Goal: Task Accomplishment & Management: Manage account settings

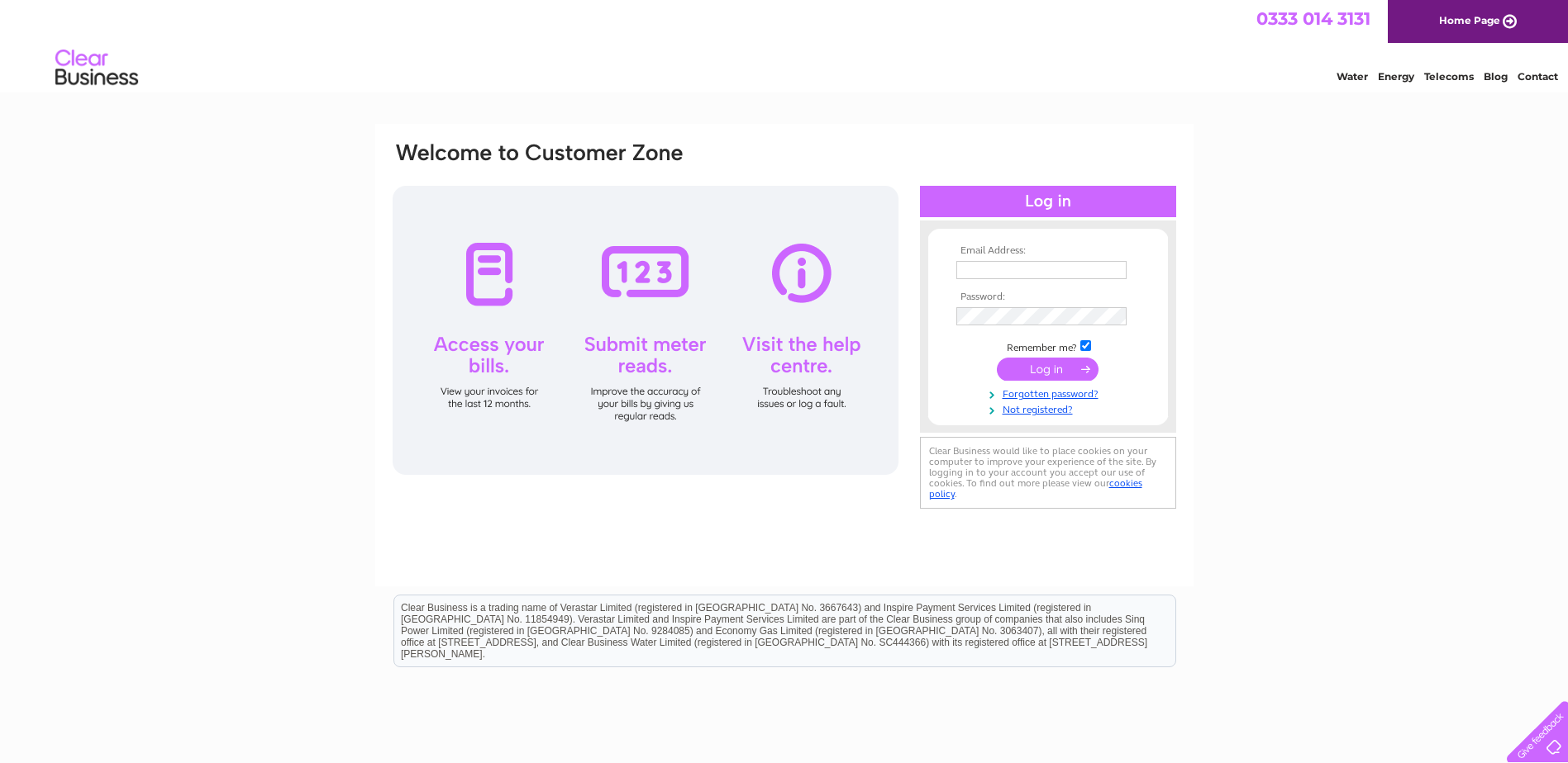
click at [992, 268] on input "text" at bounding box center [1041, 270] width 171 height 19
type input "[EMAIL_ADDRESS][DOMAIN_NAME]"
click at [1049, 402] on tbody "Email Address: mail@shetlandbikeproject.co.uk Password: Remember me?" at bounding box center [1049, 331] width 192 height 171
click at [1040, 390] on link "Forgotten password?" at bounding box center [1050, 392] width 187 height 16
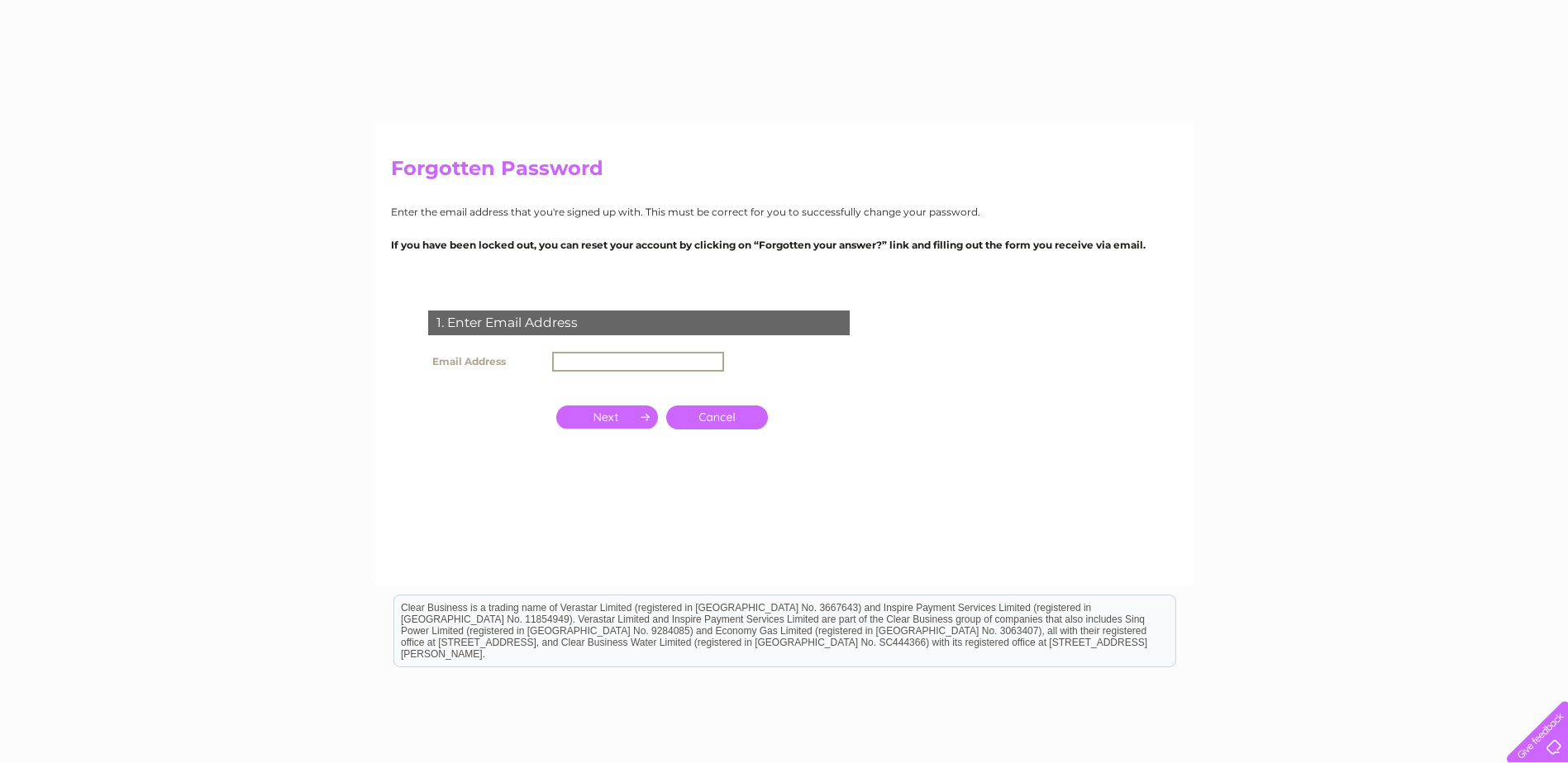
click at [587, 362] on input "text" at bounding box center [638, 361] width 172 height 20
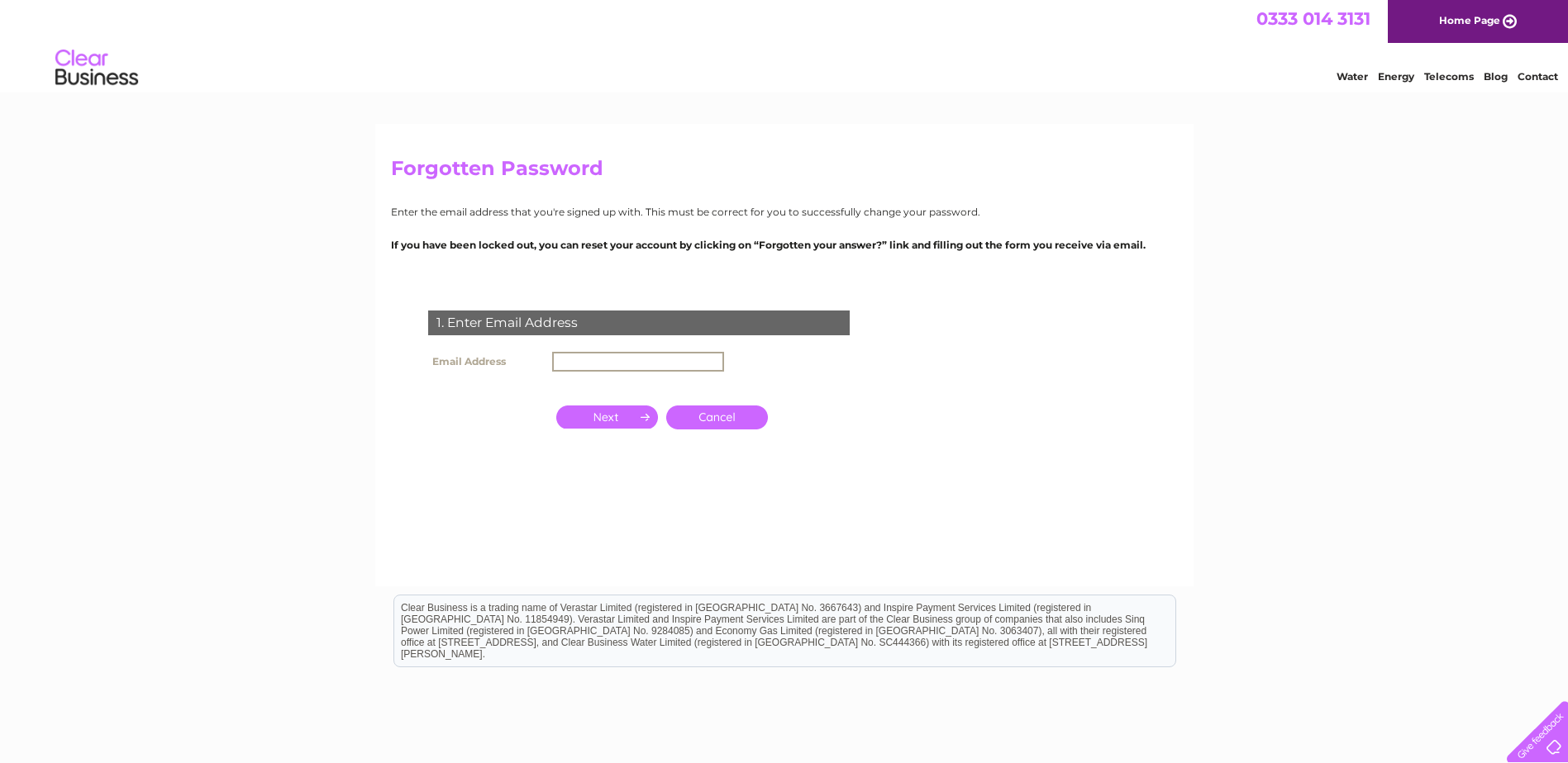
type input "mail@shetlandbikeproject.co.uk"
click at [625, 408] on input "button" at bounding box center [607, 416] width 102 height 23
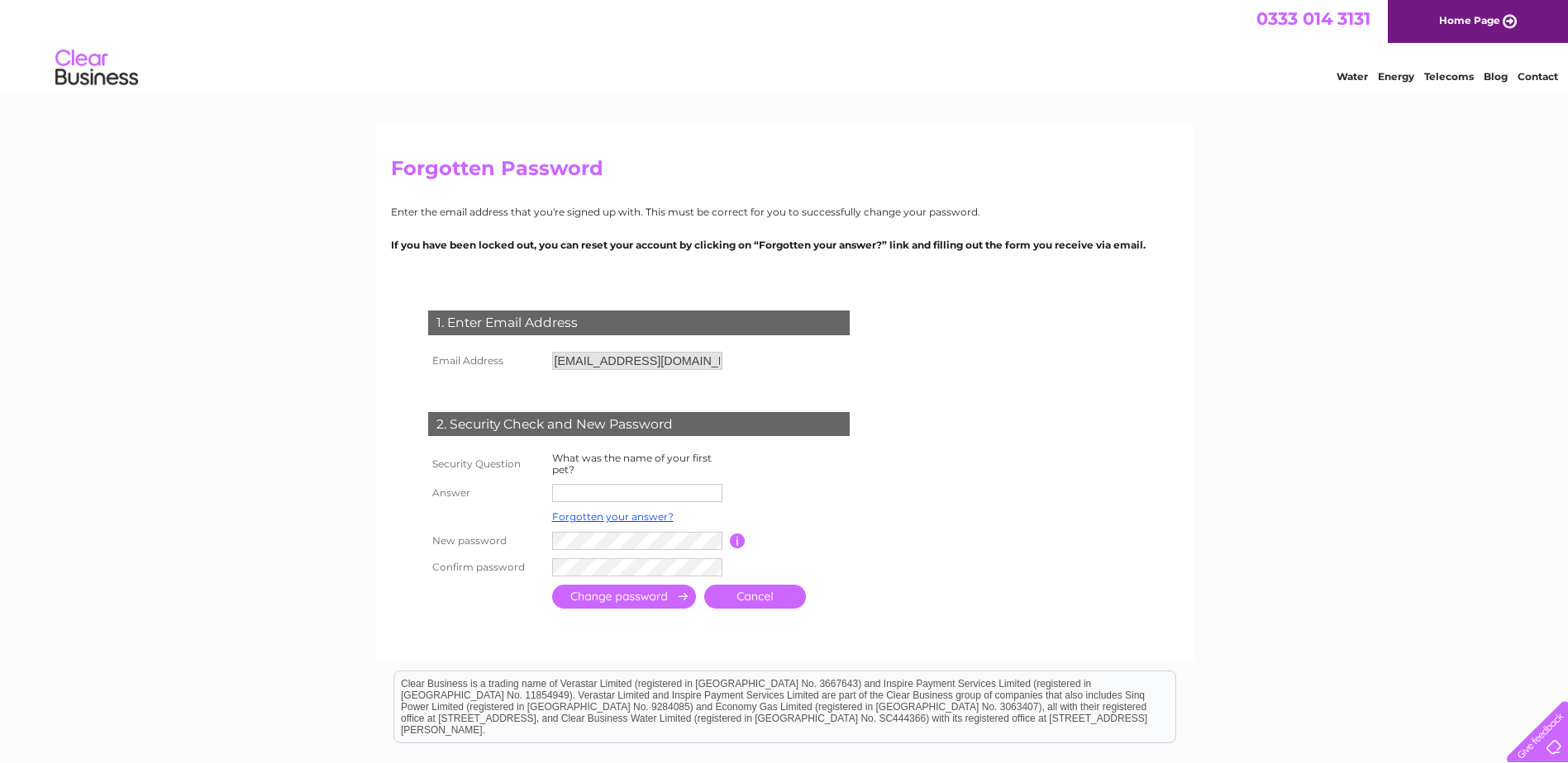
click at [596, 495] on input "text" at bounding box center [637, 494] width 171 height 19
type input "Rambo"
click at [625, 597] on input "submit" at bounding box center [624, 597] width 144 height 24
click at [637, 596] on input "submit" at bounding box center [624, 597] width 144 height 24
click at [683, 595] on input "submit" at bounding box center [624, 597] width 144 height 24
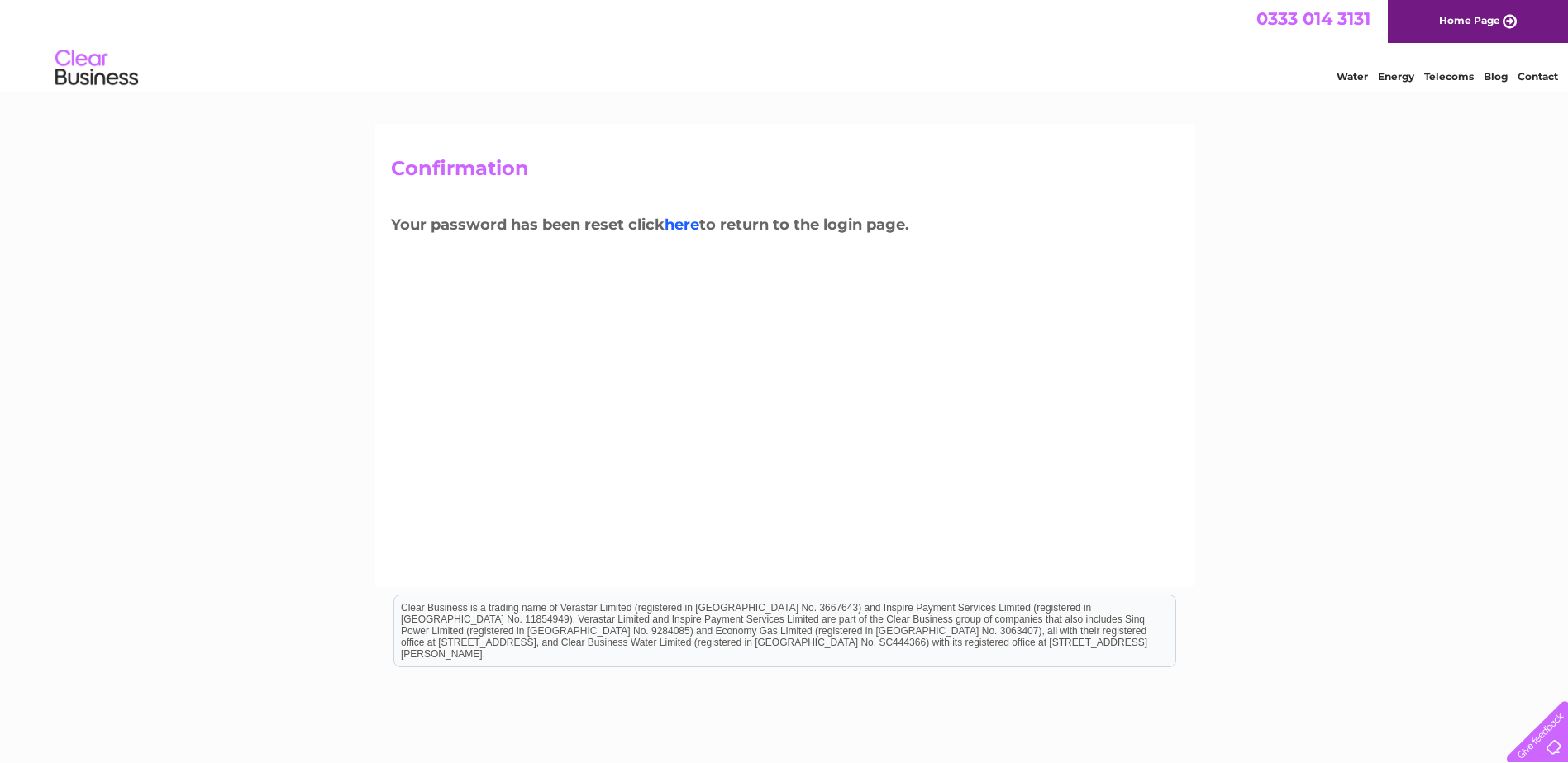
click at [681, 223] on link "here" at bounding box center [681, 225] width 34 height 19
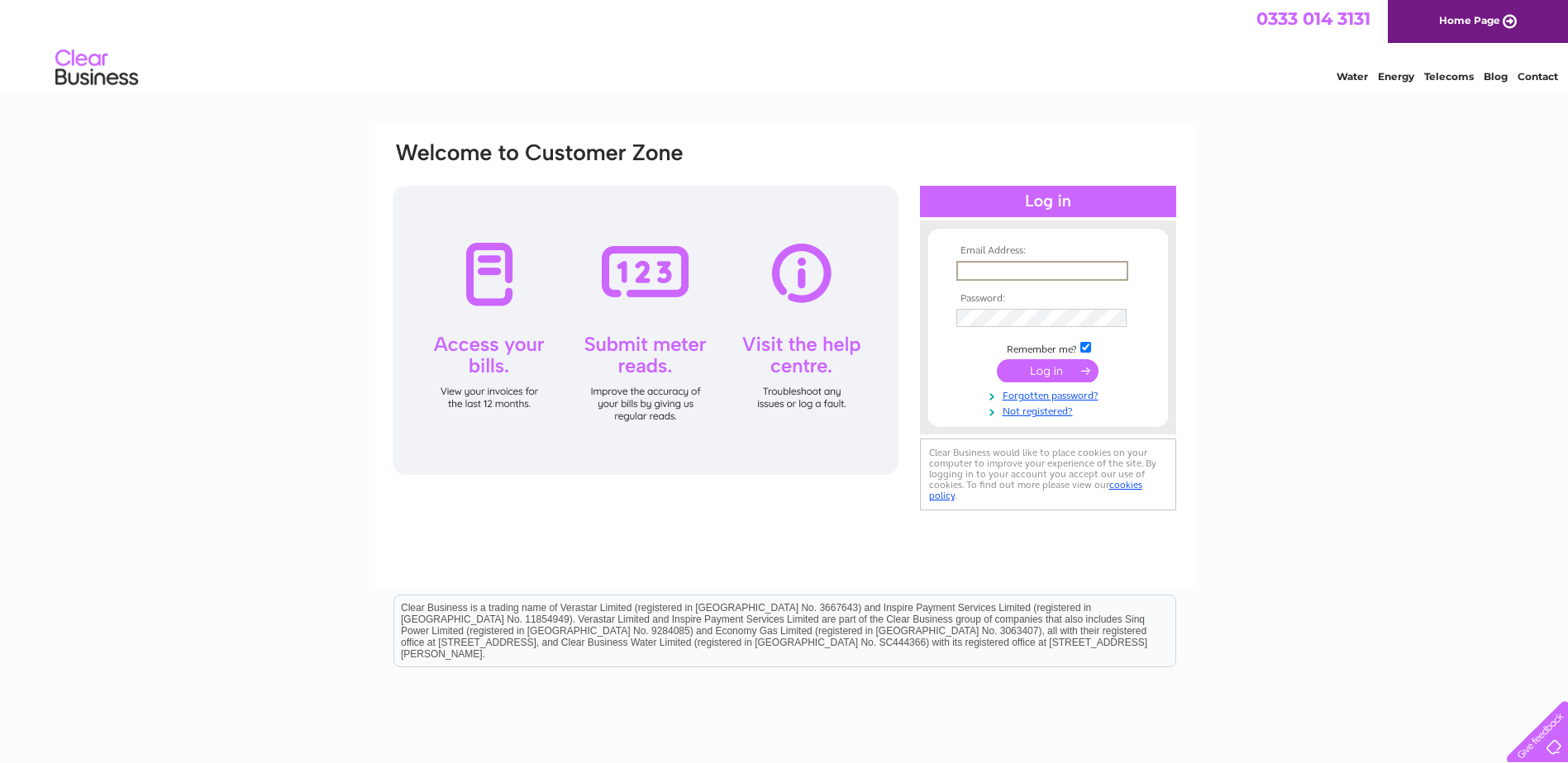
click at [987, 274] on input "text" at bounding box center [1042, 270] width 172 height 20
type input "[EMAIL_ADDRESS][DOMAIN_NAME]"
click at [1042, 364] on input "submit" at bounding box center [1047, 369] width 102 height 23
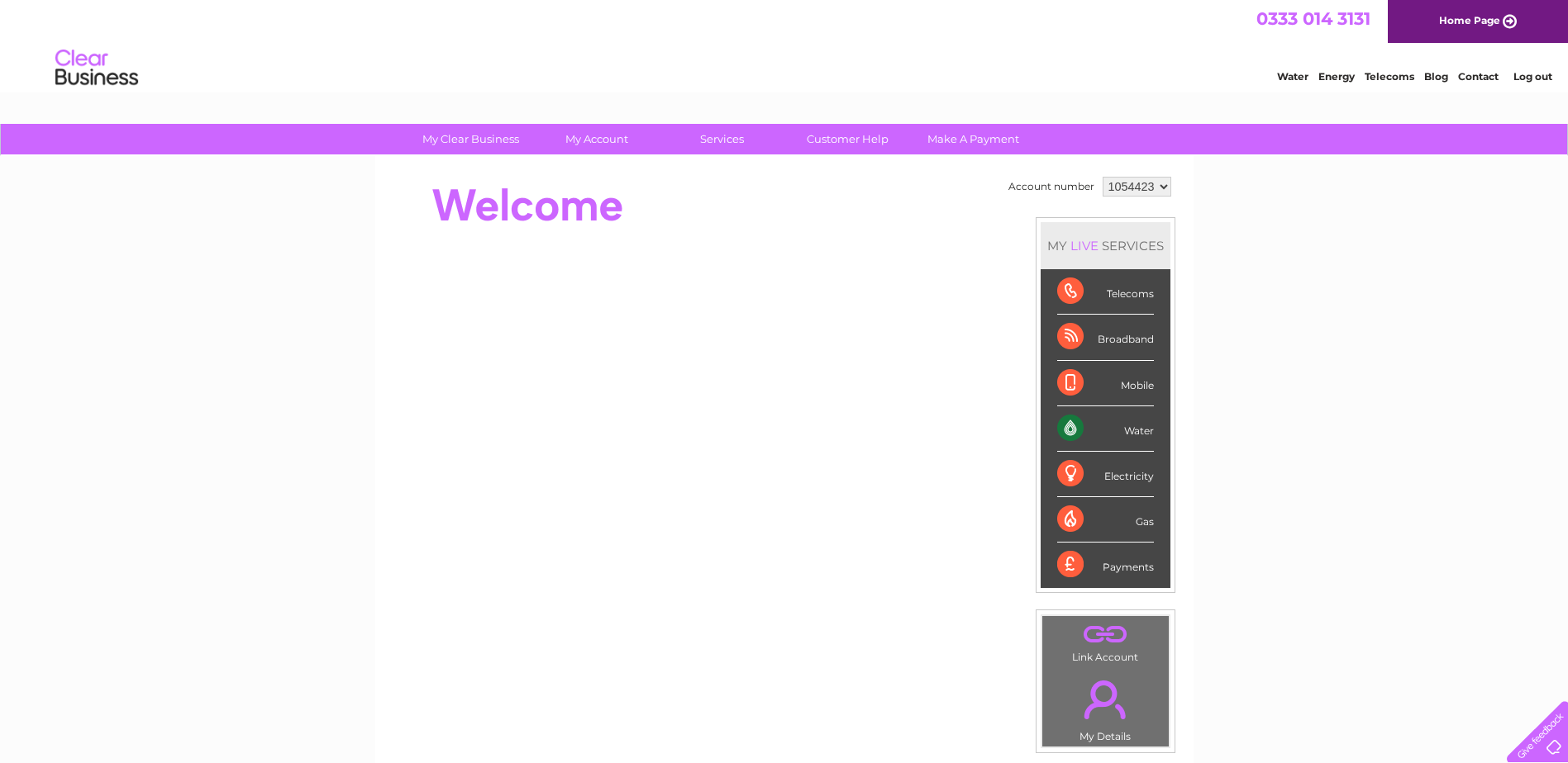
click at [1127, 434] on div "Water" at bounding box center [1106, 429] width 97 height 46
click at [1069, 423] on div "Water" at bounding box center [1106, 429] width 97 height 46
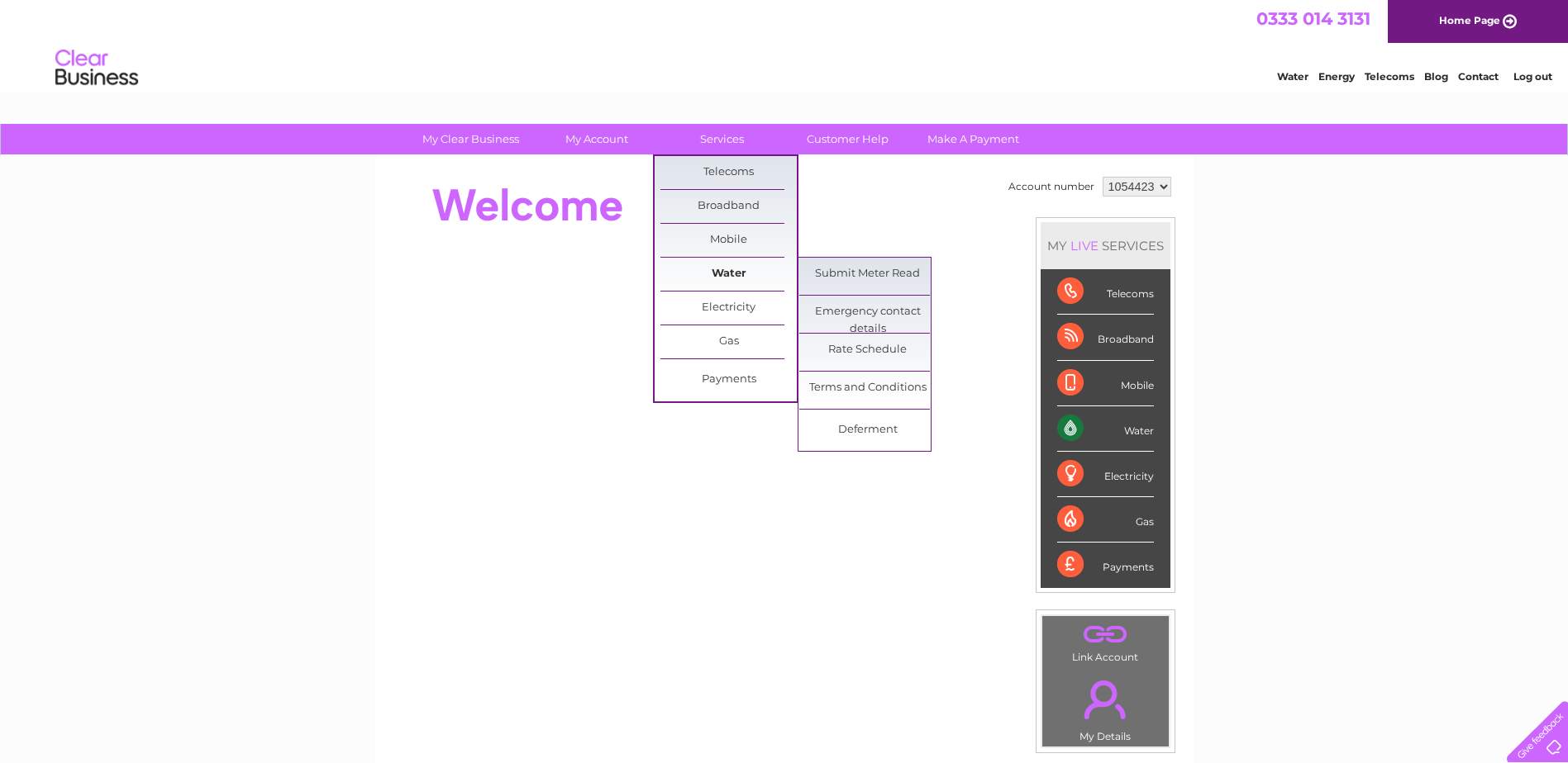
click at [722, 273] on link "Water" at bounding box center [729, 274] width 136 height 33
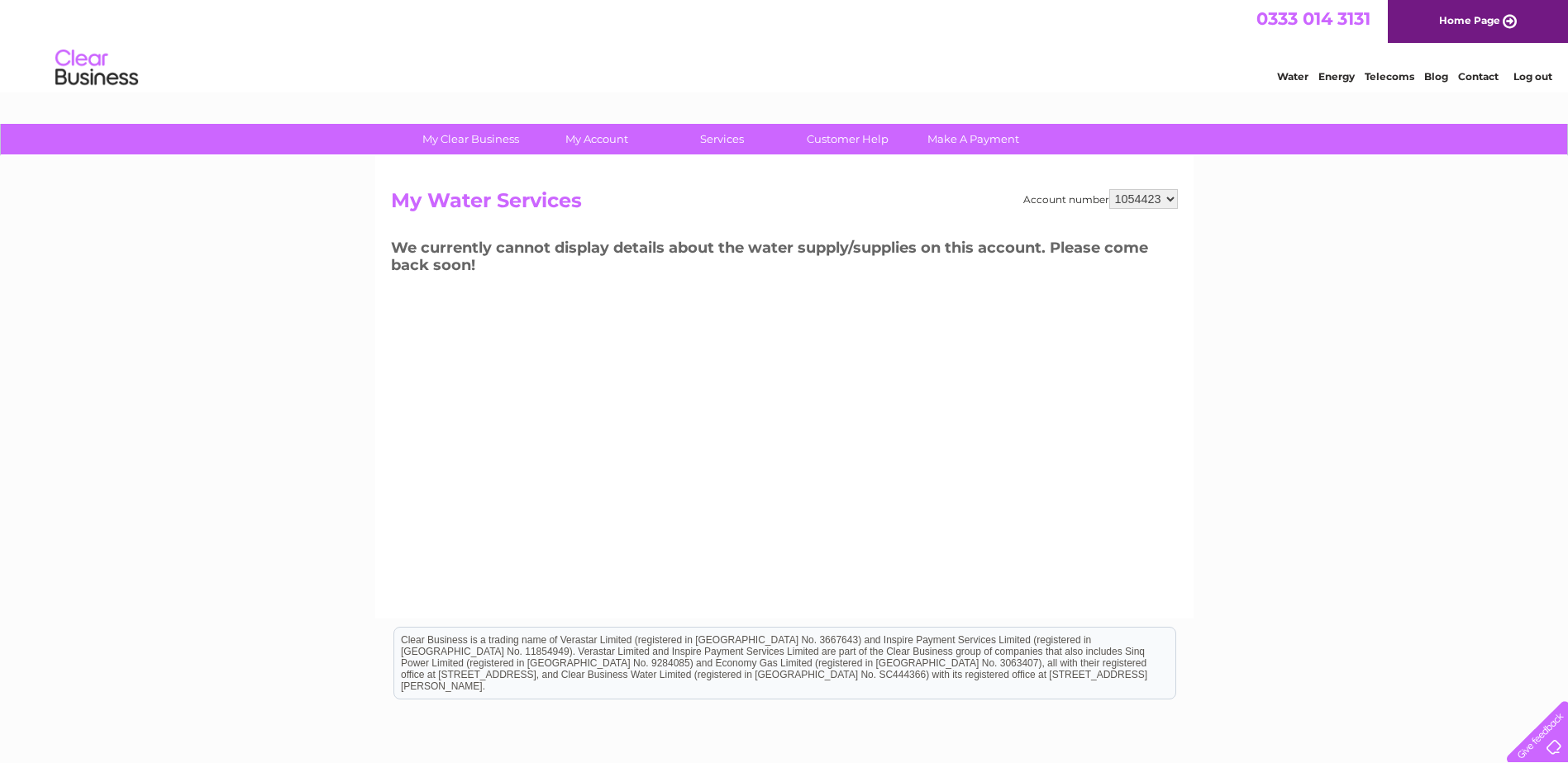
click at [1164, 197] on select "1054423" at bounding box center [1144, 198] width 69 height 20
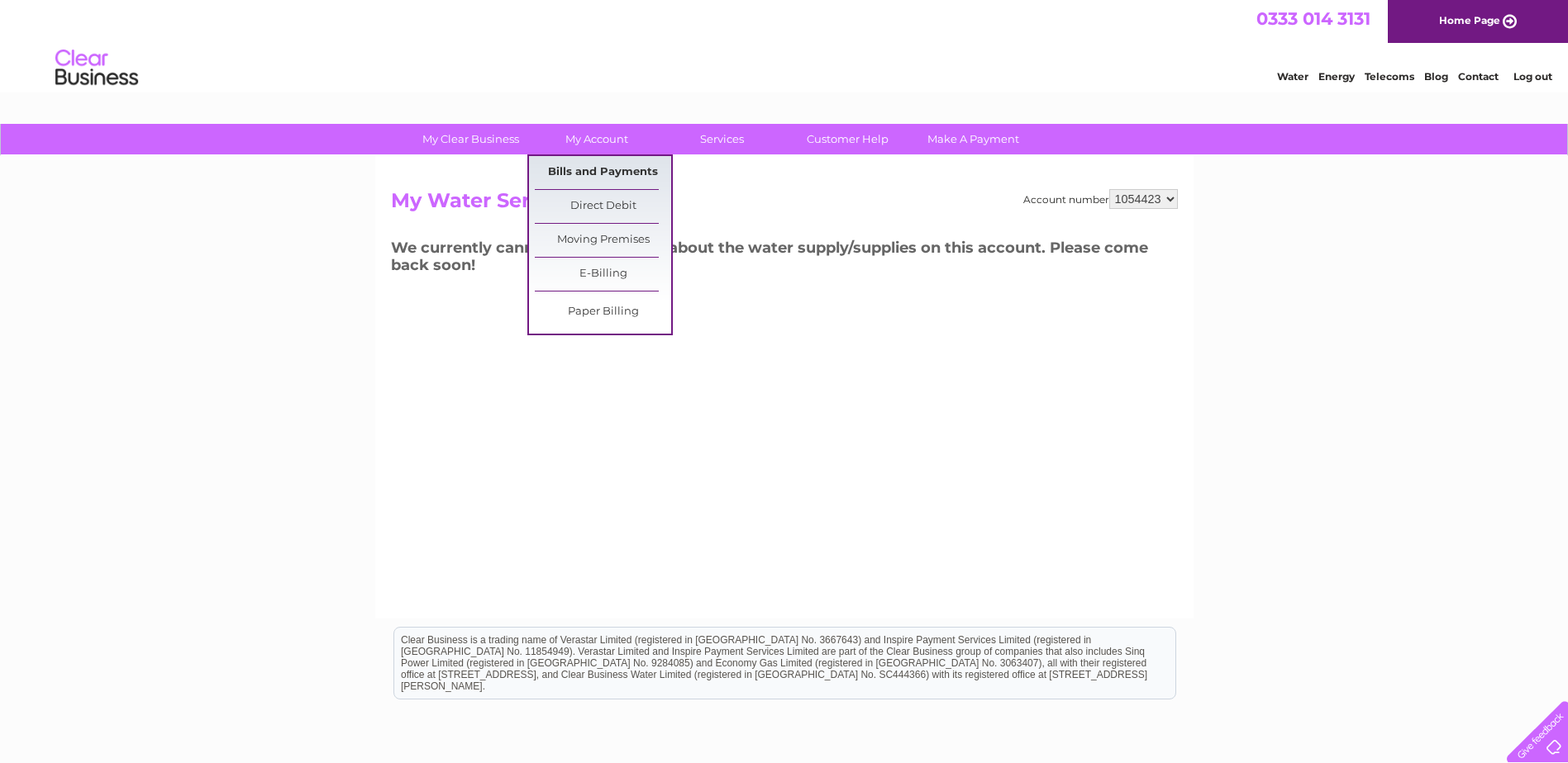
click at [587, 175] on link "Bills and Payments" at bounding box center [603, 172] width 136 height 33
click at [602, 164] on link "Bills and Payments" at bounding box center [603, 172] width 136 height 33
click at [626, 174] on link "Bills and Payments" at bounding box center [603, 172] width 136 height 33
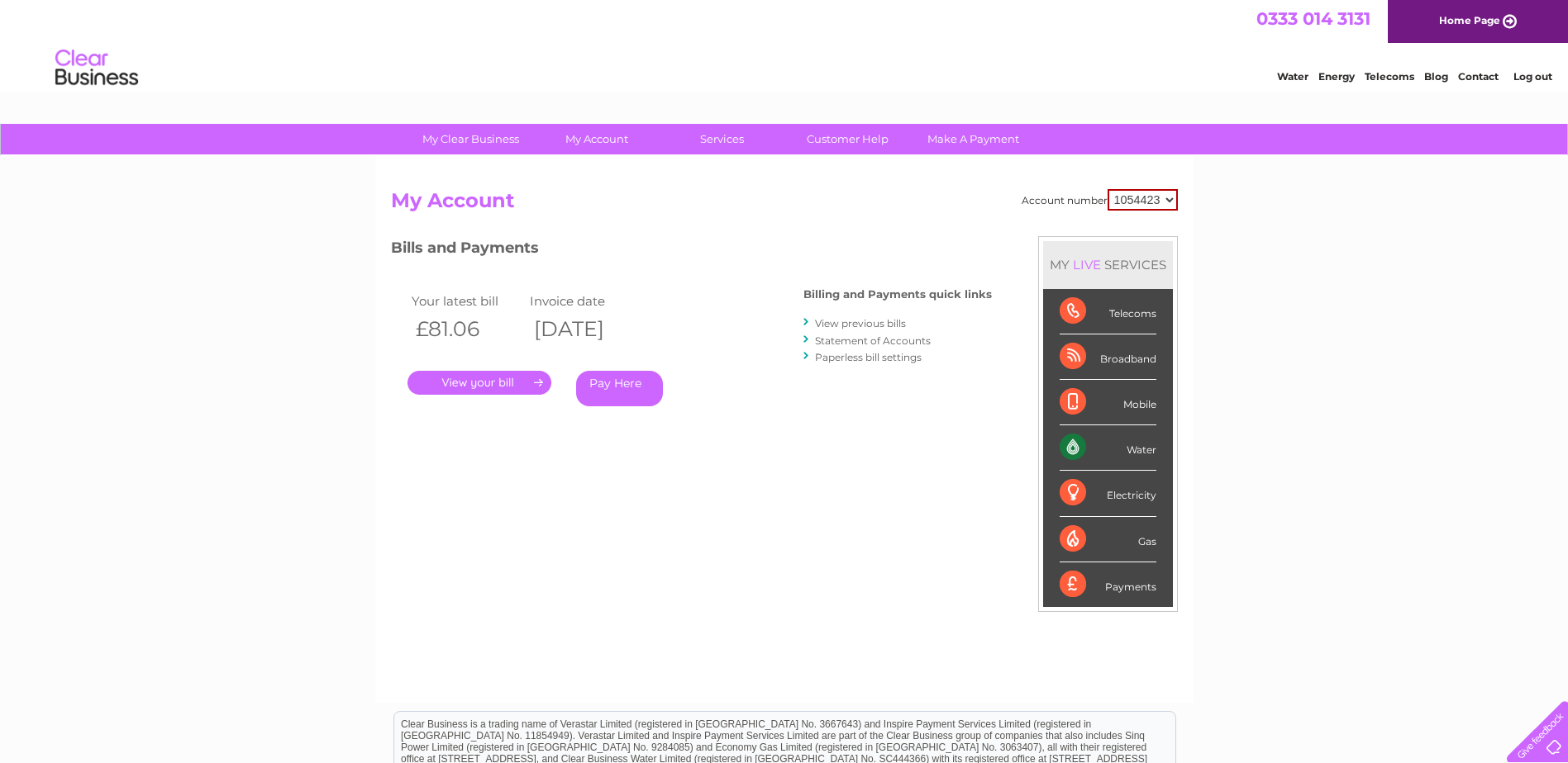
click at [500, 379] on link "." at bounding box center [479, 383] width 144 height 24
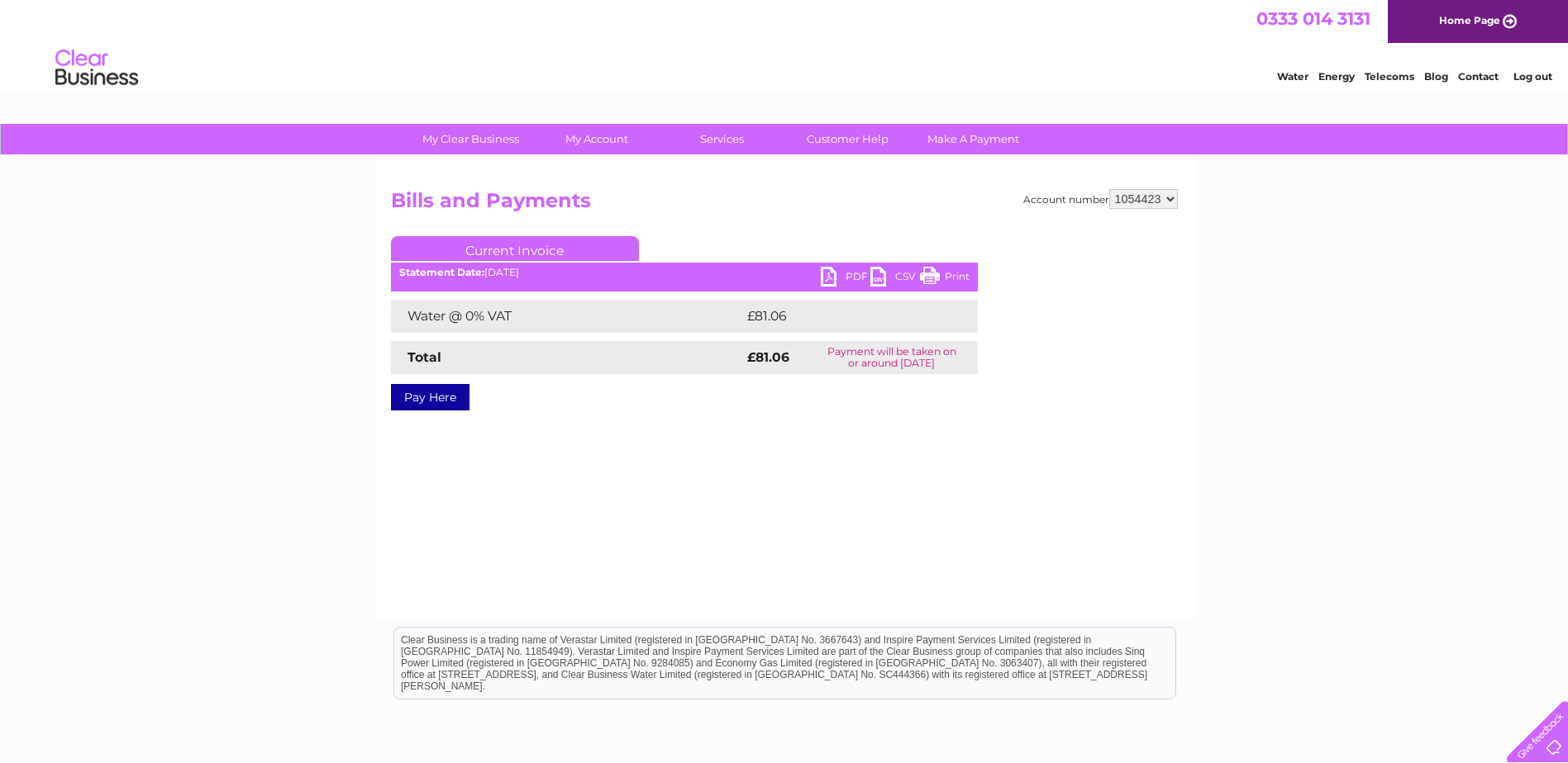
click at [834, 273] on link "PDF" at bounding box center [846, 279] width 49 height 24
click at [1519, 70] on link "Log out" at bounding box center [1534, 75] width 39 height 12
